Goal: Task Accomplishment & Management: Complete application form

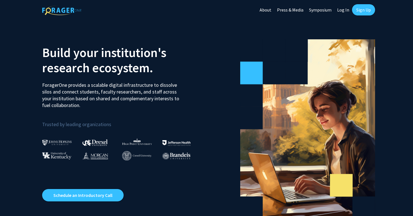
click at [358, 9] on link "Sign Up" at bounding box center [363, 9] width 23 height 11
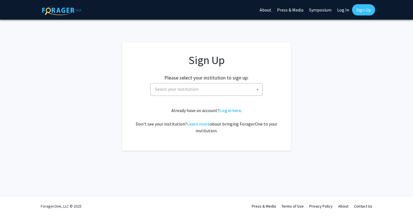
click at [219, 93] on span "Select your institution" at bounding box center [208, 89] width 110 height 12
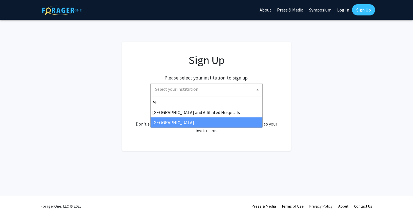
type input "sp"
select select "4"
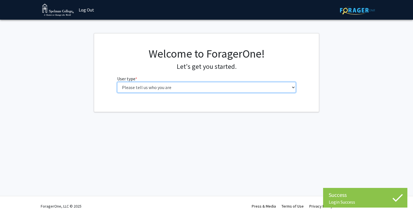
select select "1: undergrad"
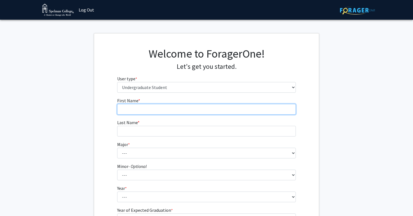
click at [155, 107] on input "First Name * required" at bounding box center [206, 109] width 179 height 11
type input "Layla"
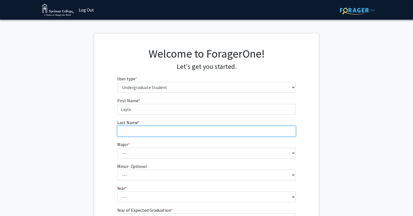
click at [149, 129] on input "Last Name * required" at bounding box center [206, 131] width 179 height 11
type input "C"
type input "Crayon"
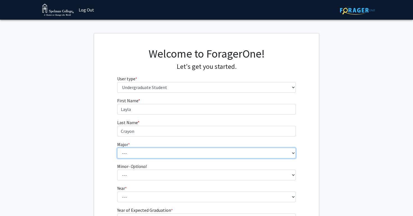
select select "18: 264"
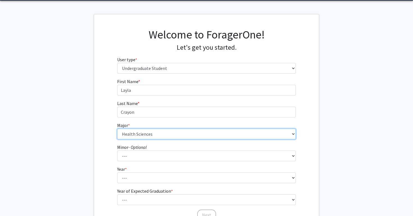
scroll to position [20, 0]
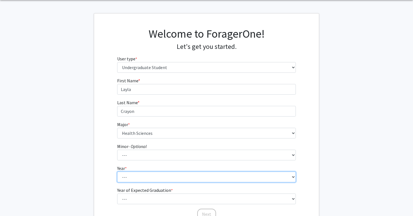
select select "1: first-year"
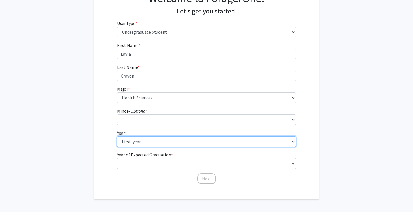
scroll to position [59, 0]
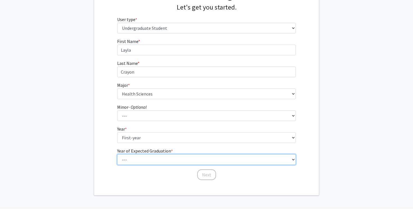
select select "5: 2029"
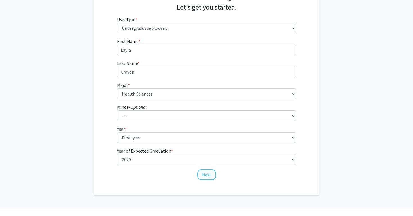
click at [207, 175] on button "Next" at bounding box center [206, 174] width 19 height 11
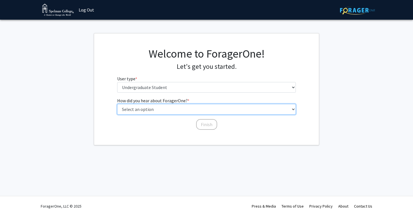
select select "2: faculty_recommendation"
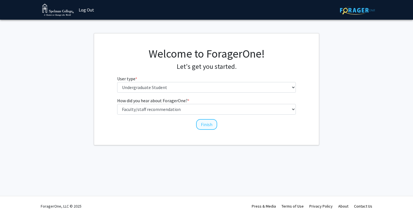
click at [205, 126] on button "Finish" at bounding box center [206, 124] width 21 height 11
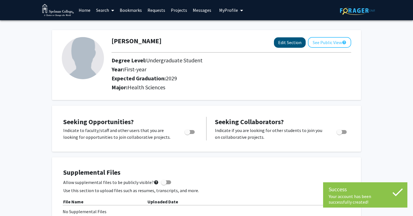
click at [286, 45] on button "Edit Section" at bounding box center [290, 42] width 32 height 10
select select "first-year"
select select "2029"
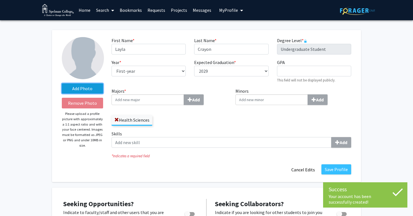
click at [90, 90] on label "Add Photo" at bounding box center [82, 88] width 41 height 10
click at [0, 0] on input "Add Photo" at bounding box center [0, 0] width 0 height 0
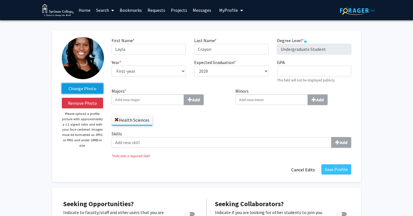
click at [90, 89] on label "Change Photo" at bounding box center [82, 88] width 41 height 10
click at [0, 0] on input "Change Photo" at bounding box center [0, 0] width 0 height 0
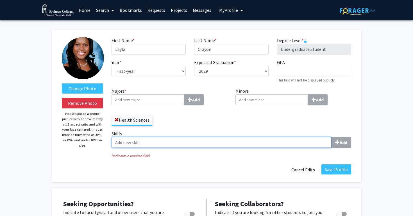
click at [252, 143] on input "Skills Add" at bounding box center [222, 142] width 220 height 11
click at [307, 146] on input "Skills Add" at bounding box center [222, 142] width 220 height 11
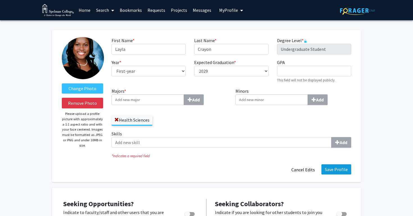
click at [335, 173] on button "Save Profile" at bounding box center [336, 169] width 30 height 10
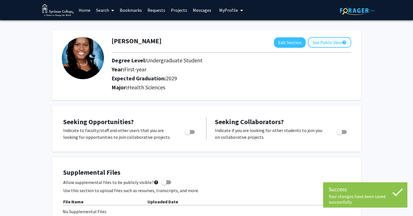
click at [319, 48] on button "See Public View help" at bounding box center [329, 42] width 43 height 11
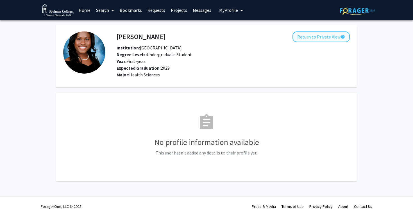
click at [308, 37] on button "Return to Private View help" at bounding box center [320, 36] width 57 height 11
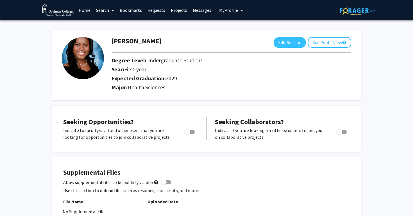
click at [189, 133] on span "Toggle" at bounding box center [188, 132] width 6 height 6
click at [187, 134] on input "Are you actively seeking opportunities?" at bounding box center [187, 134] width 0 height 0
checkbox input "true"
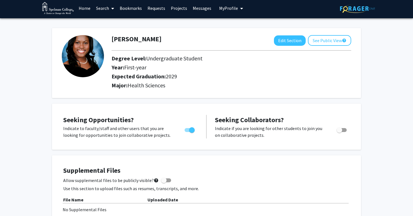
scroll to position [3, 0]
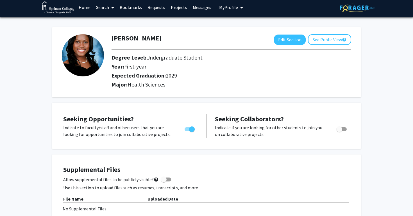
click at [181, 9] on link "Projects" at bounding box center [179, 7] width 22 height 20
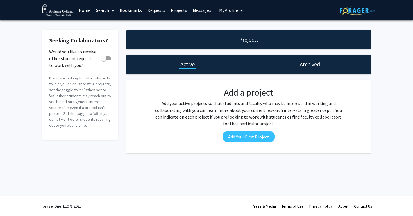
click at [103, 11] on link "Search" at bounding box center [105, 10] width 24 height 20
click at [108, 23] on span "Faculty/Staff" at bounding box center [113, 25] width 41 height 11
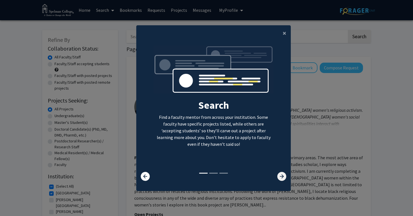
click at [283, 180] on icon at bounding box center [281, 176] width 9 height 9
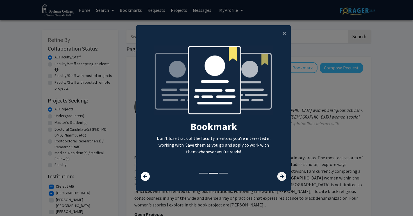
click at [283, 180] on icon at bounding box center [281, 176] width 9 height 9
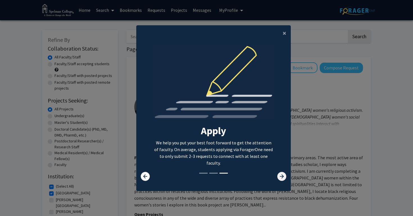
click at [279, 176] on icon at bounding box center [281, 176] width 9 height 9
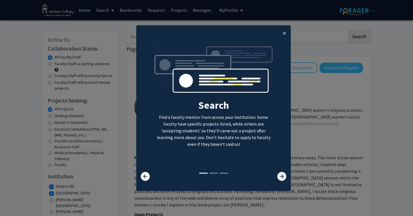
click at [282, 181] on icon at bounding box center [281, 176] width 9 height 9
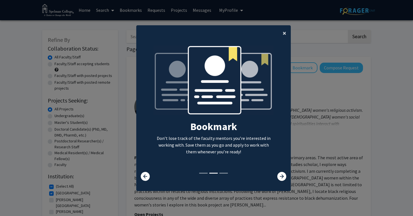
click at [284, 33] on span "×" at bounding box center [285, 33] width 4 height 9
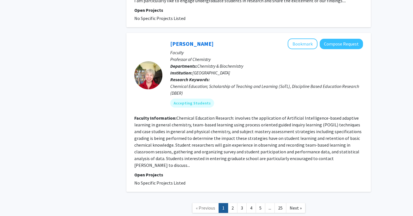
scroll to position [1759, 0]
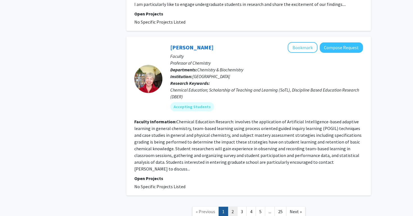
click at [235, 207] on link "2" at bounding box center [233, 212] width 10 height 10
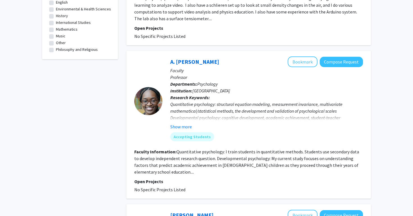
scroll to position [316, 0]
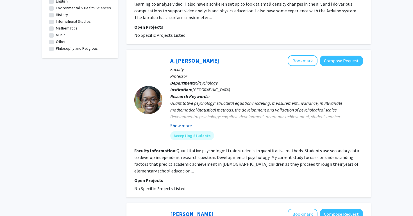
click at [183, 122] on button "Show more" at bounding box center [181, 125] width 22 height 7
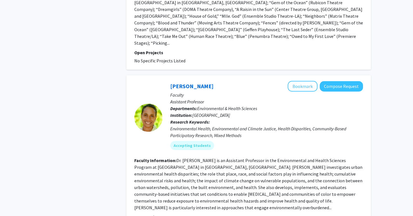
scroll to position [627, 0]
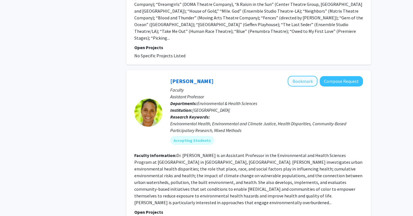
click at [300, 76] on button "Bookmark" at bounding box center [303, 81] width 30 height 11
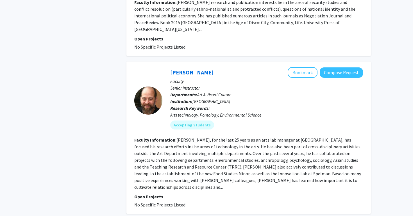
scroll to position [1432, 0]
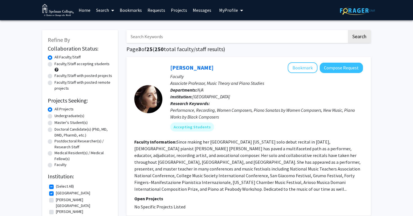
click at [55, 117] on label "Undergraduate(s)" at bounding box center [70, 116] width 30 height 6
click at [55, 117] on input "Undergraduate(s)" at bounding box center [57, 115] width 4 height 4
radio input "true"
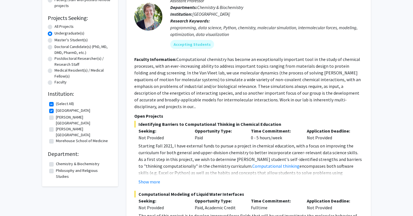
scroll to position [84, 0]
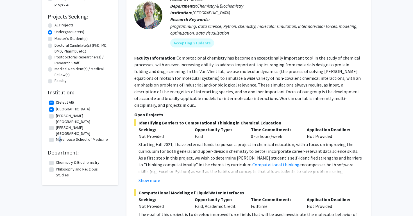
click at [56, 137] on label "Morehouse School of Medicine" at bounding box center [82, 140] width 52 height 6
click at [56, 137] on input "Morehouse School of Medicine" at bounding box center [58, 139] width 4 height 4
checkbox input "true"
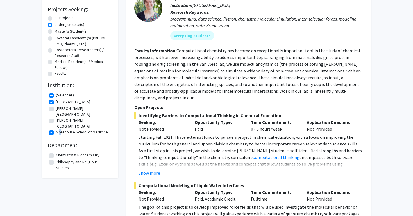
scroll to position [92, 0]
click at [56, 152] on label "Chemistry & Biochemistry" at bounding box center [78, 155] width 44 height 6
click at [56, 152] on input "Chemistry & Biochemistry" at bounding box center [58, 154] width 4 height 4
checkbox input "true"
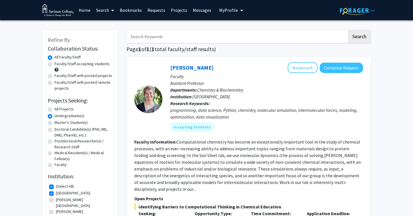
click at [86, 76] on label "Faculty/Staff with posted projects" at bounding box center [84, 76] width 58 height 6
click at [58, 76] on input "Faculty/Staff with posted projects" at bounding box center [57, 75] width 4 height 4
radio input "true"
click at [55, 108] on label "All Projects" at bounding box center [64, 109] width 19 height 6
click at [55, 108] on input "All Projects" at bounding box center [57, 108] width 4 height 4
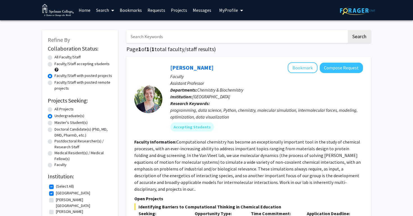
radio input "true"
click at [67, 64] on label "Faculty/Staff accepting students" at bounding box center [82, 64] width 55 height 6
click at [58, 64] on input "Faculty/Staff accepting students" at bounding box center [57, 63] width 4 height 4
radio input "true"
click at [76, 58] on label "All Faculty/Staff" at bounding box center [68, 57] width 26 height 6
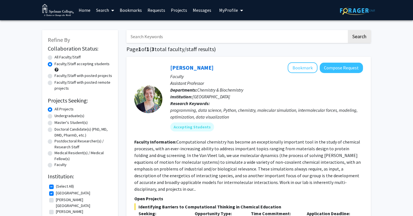
click at [58, 58] on input "All Faculty/Staff" at bounding box center [57, 56] width 4 height 4
radio input "true"
click at [160, 12] on link "Requests" at bounding box center [156, 10] width 23 height 20
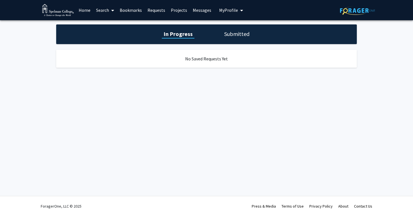
click at [174, 11] on link "Projects" at bounding box center [179, 10] width 22 height 20
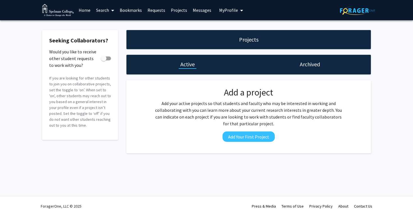
click at [196, 13] on link "Messages" at bounding box center [202, 10] width 24 height 20
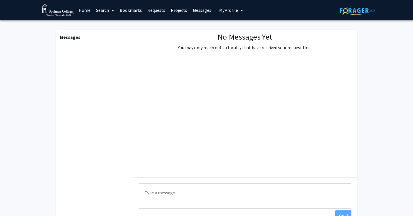
click at [221, 11] on span "My Profile" at bounding box center [228, 10] width 19 height 6
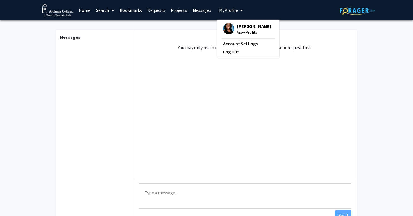
click at [85, 8] on link "Home" at bounding box center [84, 10] width 17 height 20
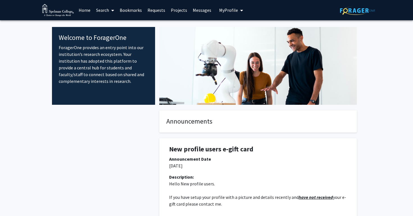
click at [88, 12] on link "Home" at bounding box center [84, 10] width 17 height 20
click at [105, 13] on link "Search" at bounding box center [105, 10] width 24 height 20
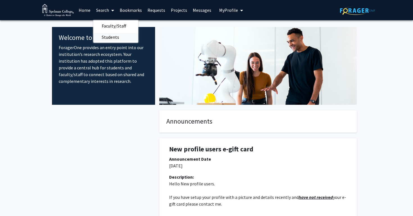
click at [104, 36] on span "Students" at bounding box center [110, 36] width 34 height 11
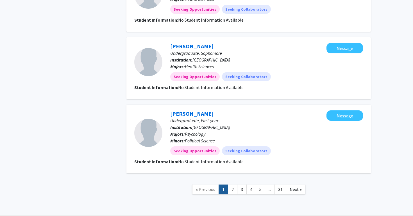
scroll to position [734, 0]
